Goal: Task Accomplishment & Management: Manage account settings

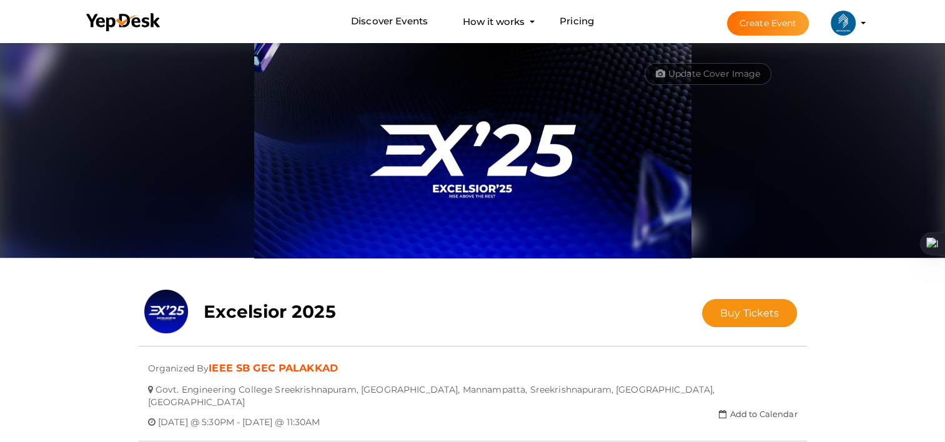
click at [855, 23] on profile-pic at bounding box center [842, 21] width 25 height 9
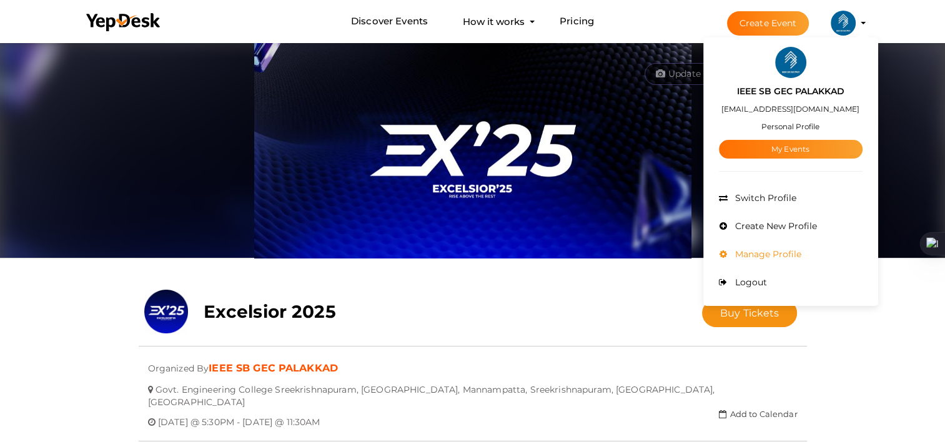
click at [783, 249] on span "Manage Profile" at bounding box center [766, 253] width 69 height 11
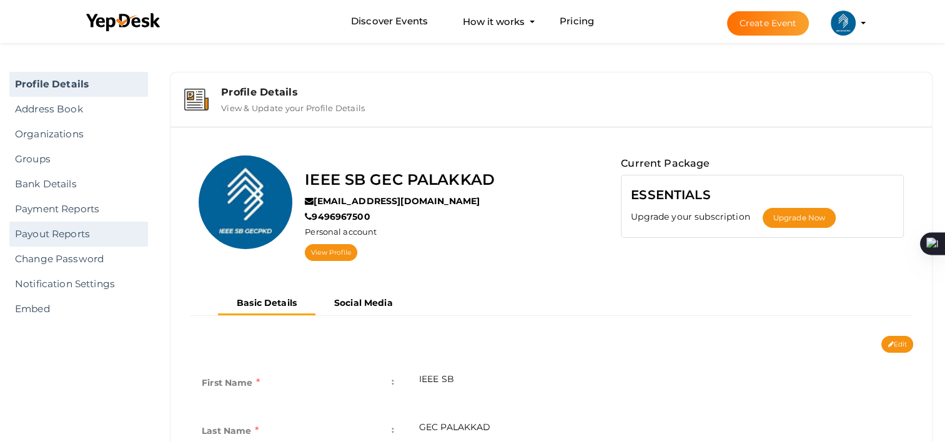
click at [56, 237] on link "Payout Reports" at bounding box center [78, 234] width 139 height 25
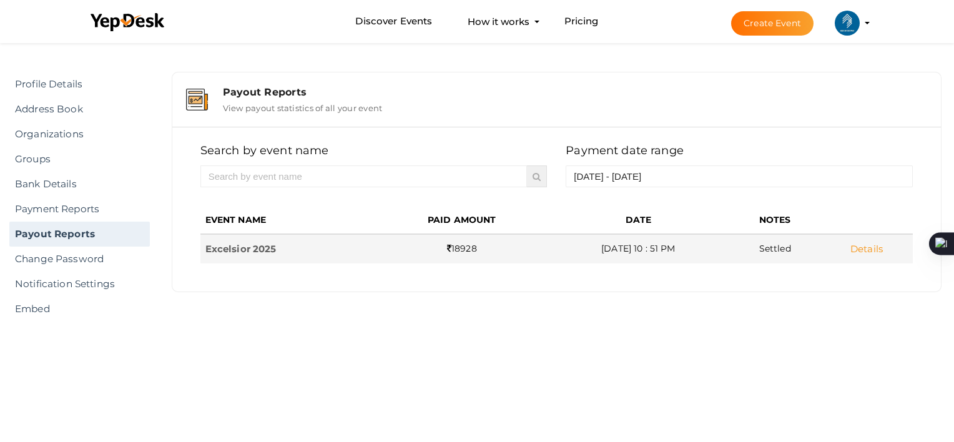
click at [867, 248] on link "Details" at bounding box center [866, 249] width 32 height 12
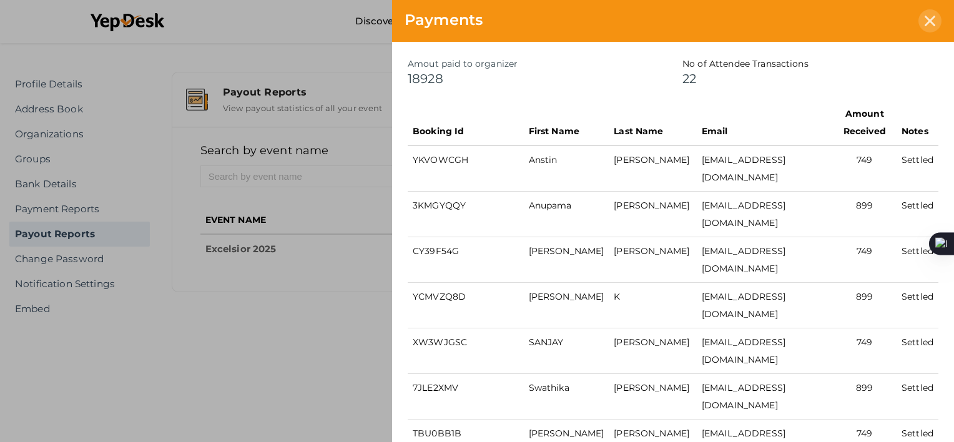
click at [934, 26] on div at bounding box center [929, 20] width 23 height 23
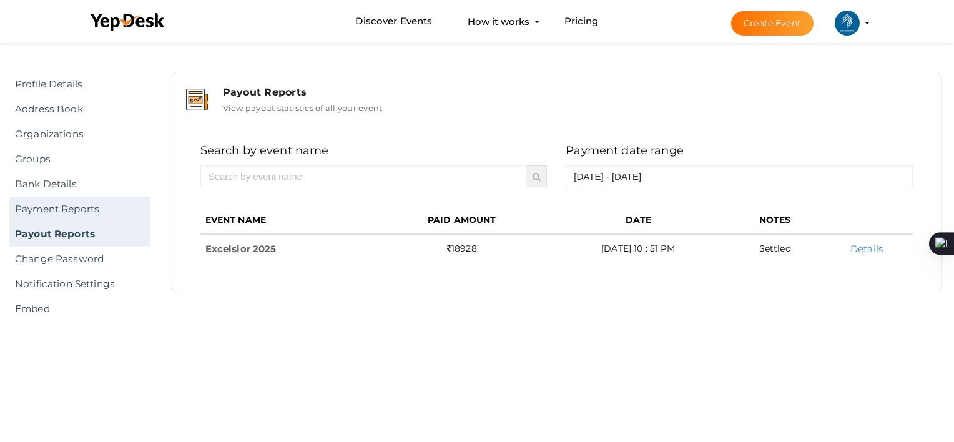
click at [50, 199] on link "Payment Reports" at bounding box center [79, 209] width 140 height 25
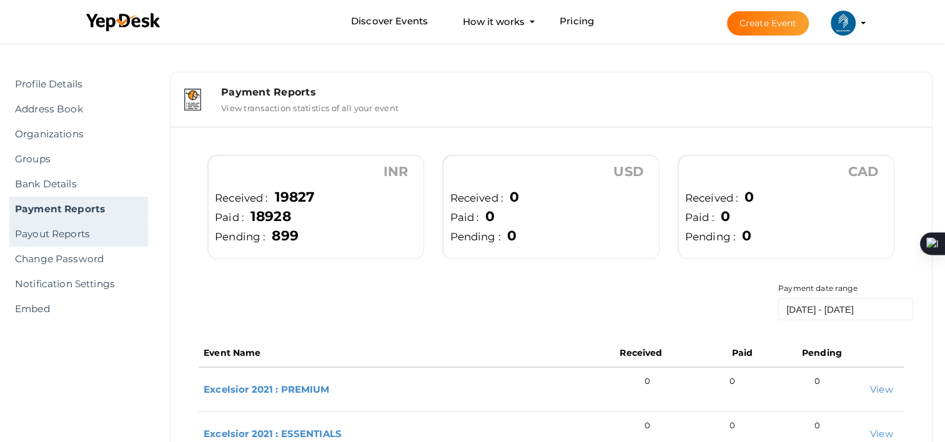
click at [69, 239] on link "Payout Reports" at bounding box center [78, 234] width 139 height 25
